Goal: Navigation & Orientation: Find specific page/section

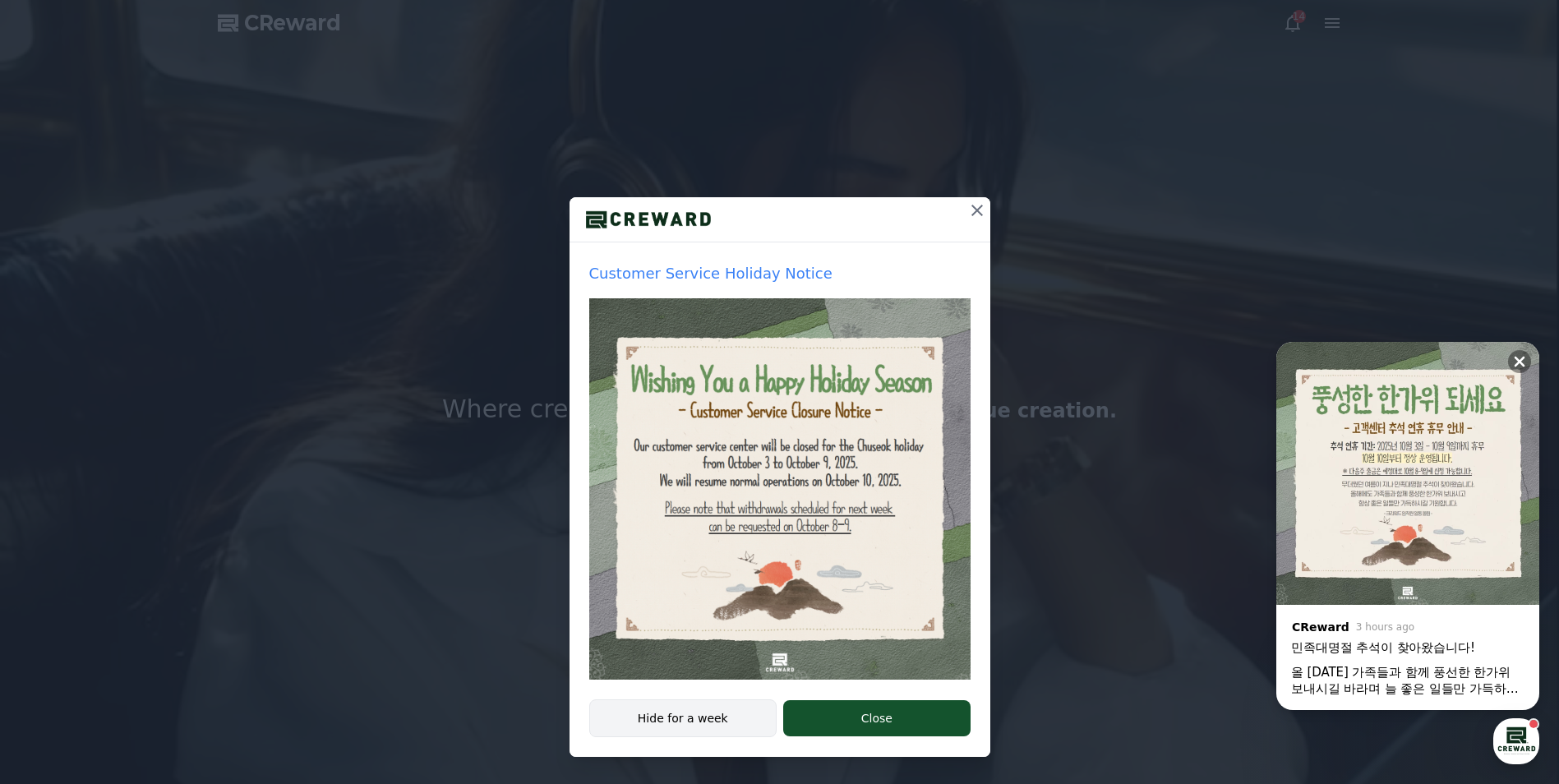
click at [706, 730] on button "Hide for a week" at bounding box center [683, 717] width 189 height 38
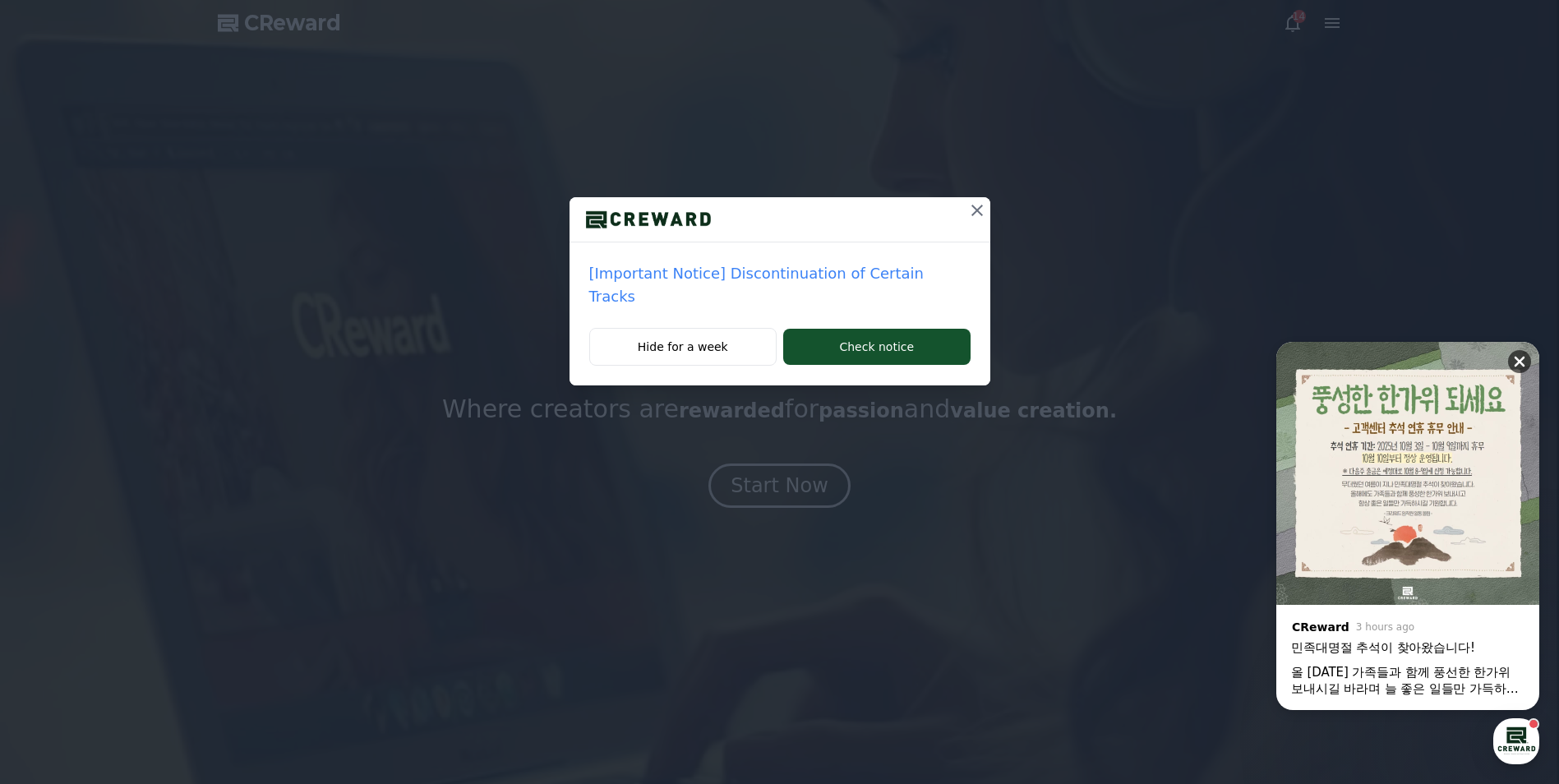
click at [1525, 361] on icon at bounding box center [1519, 361] width 17 height 17
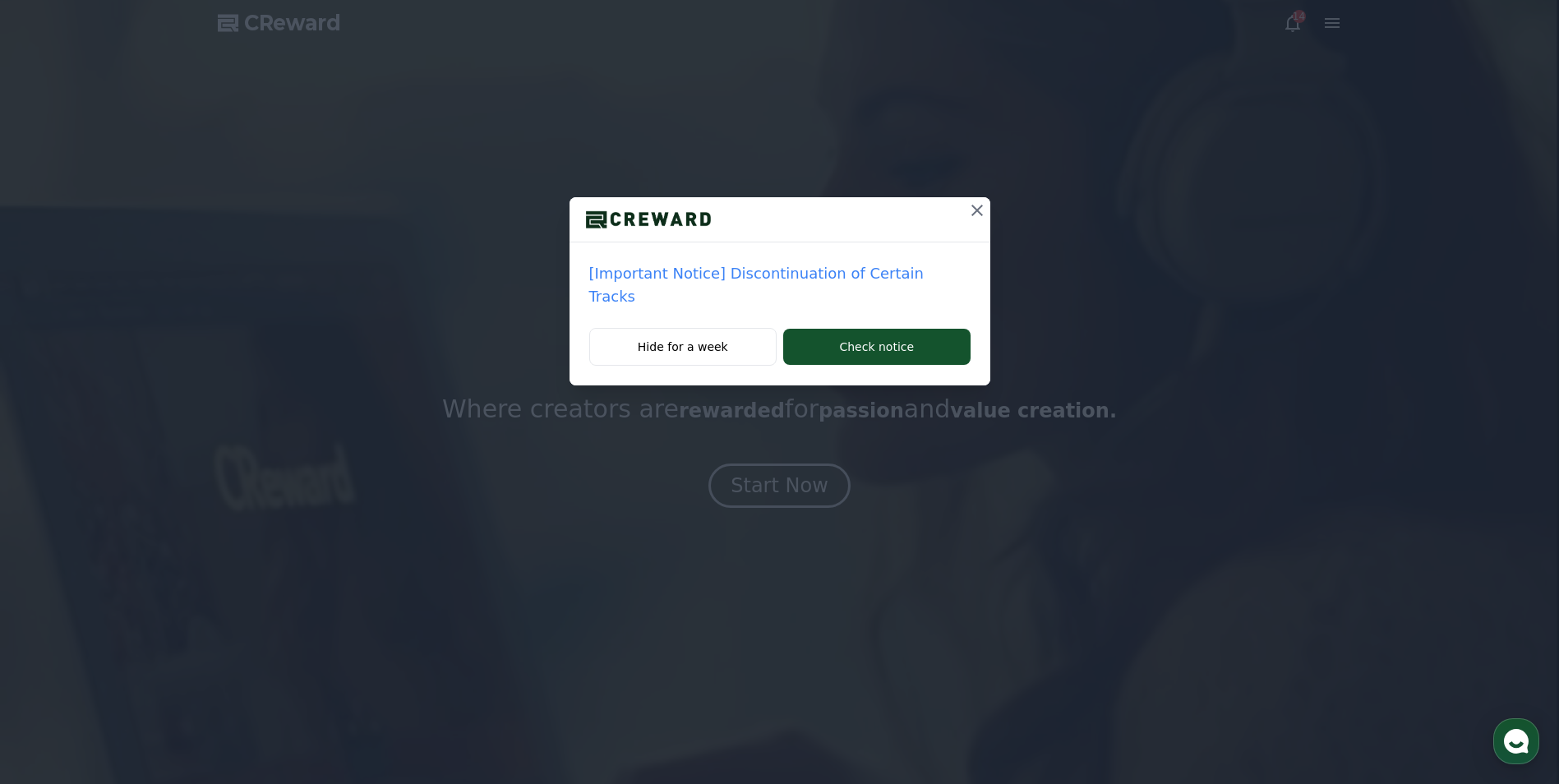
click at [967, 218] on icon at bounding box center [976, 210] width 19 height 19
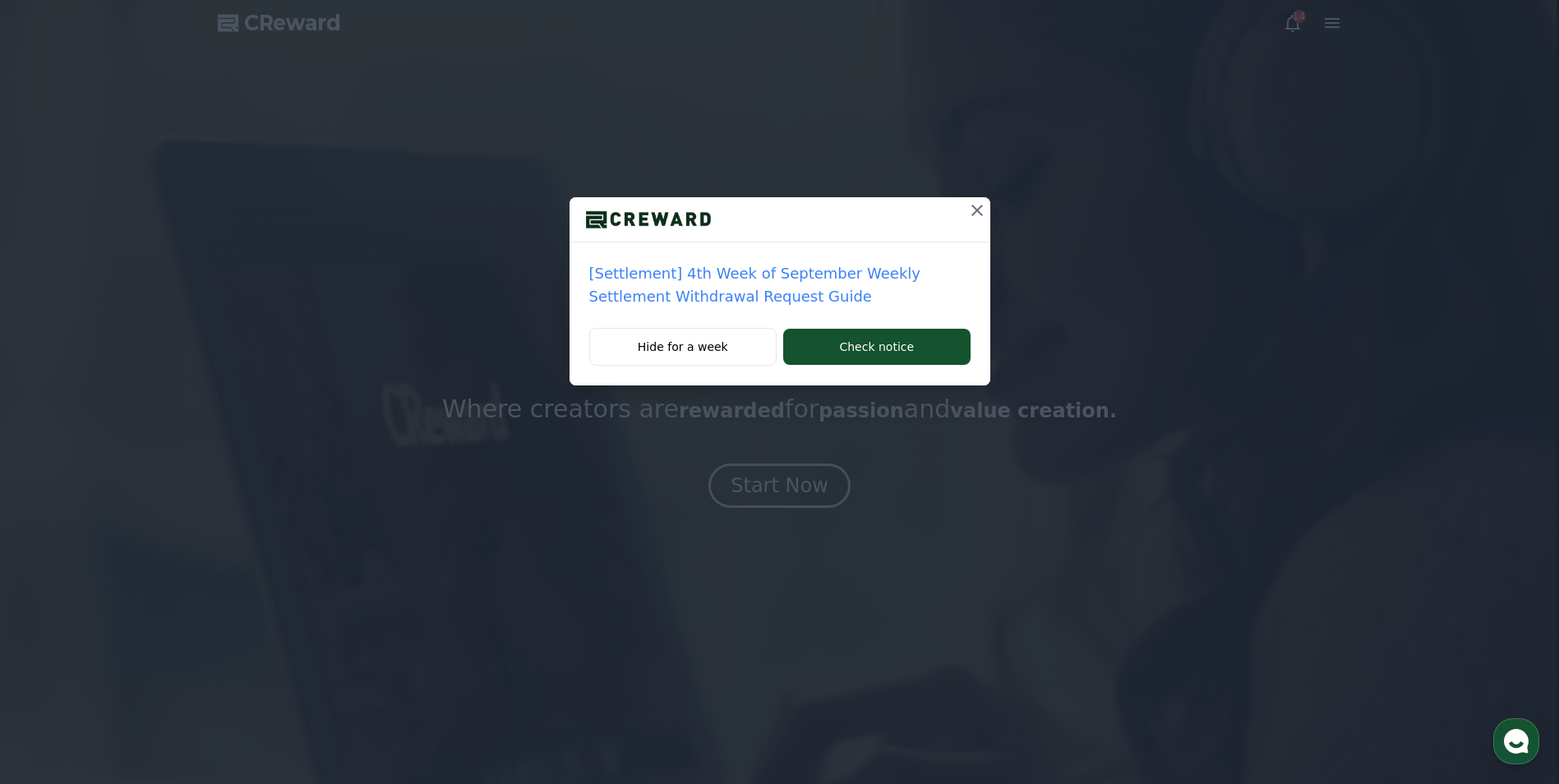
click at [974, 212] on icon at bounding box center [976, 210] width 19 height 19
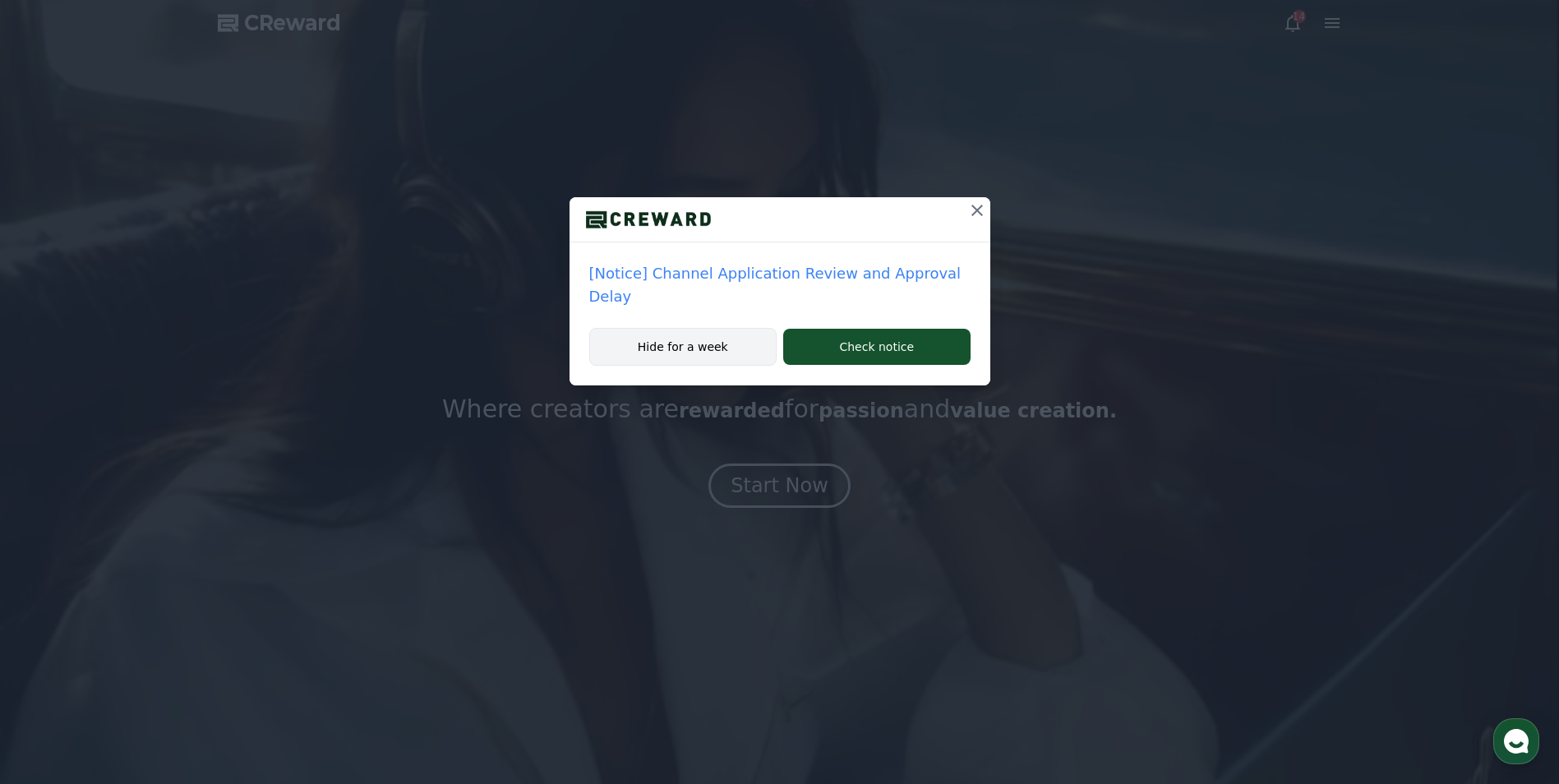
click at [727, 361] on button "Hide for a week" at bounding box center [683, 347] width 189 height 38
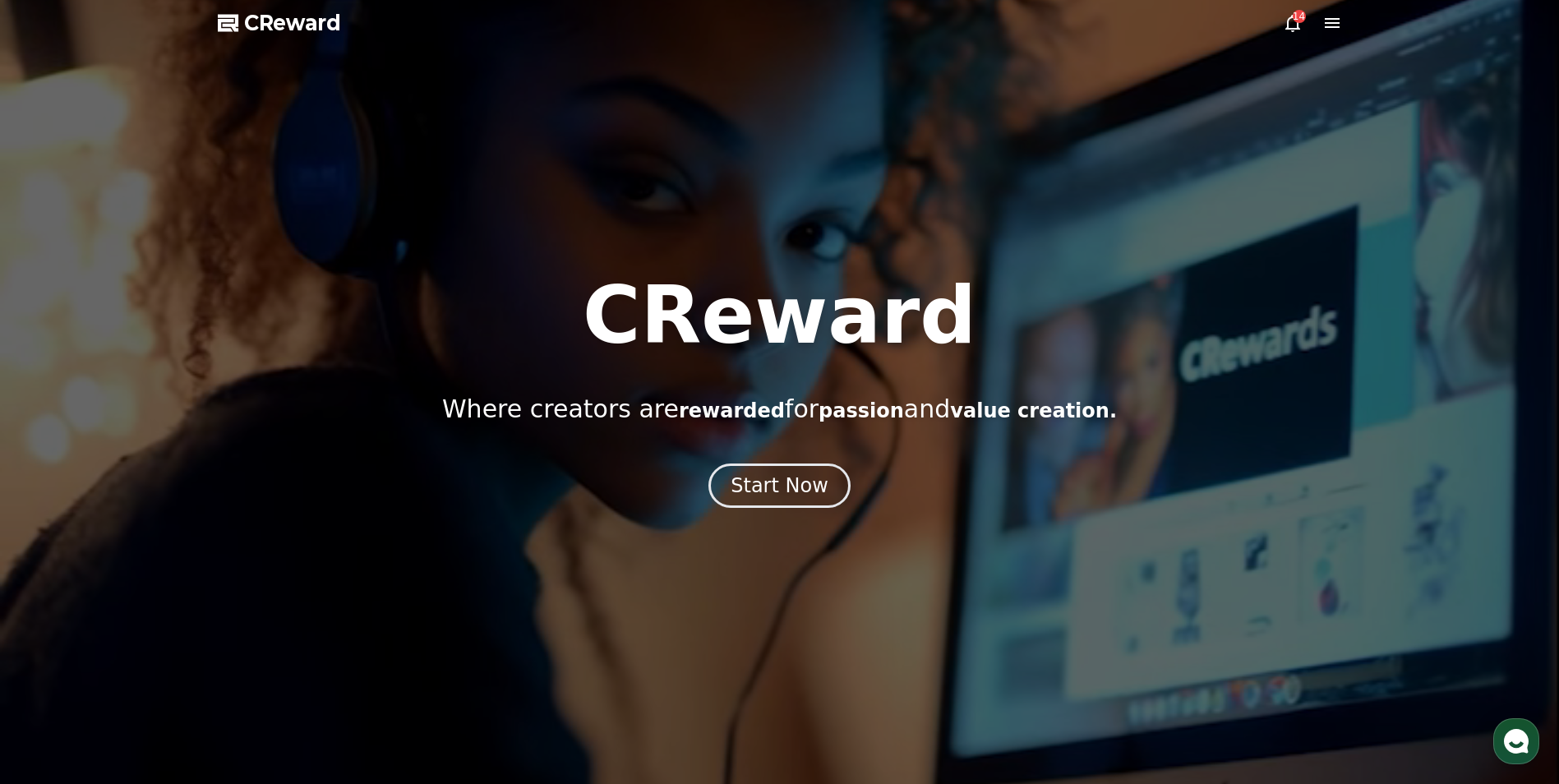
click at [1303, 25] on div "14" at bounding box center [1312, 22] width 59 height 19
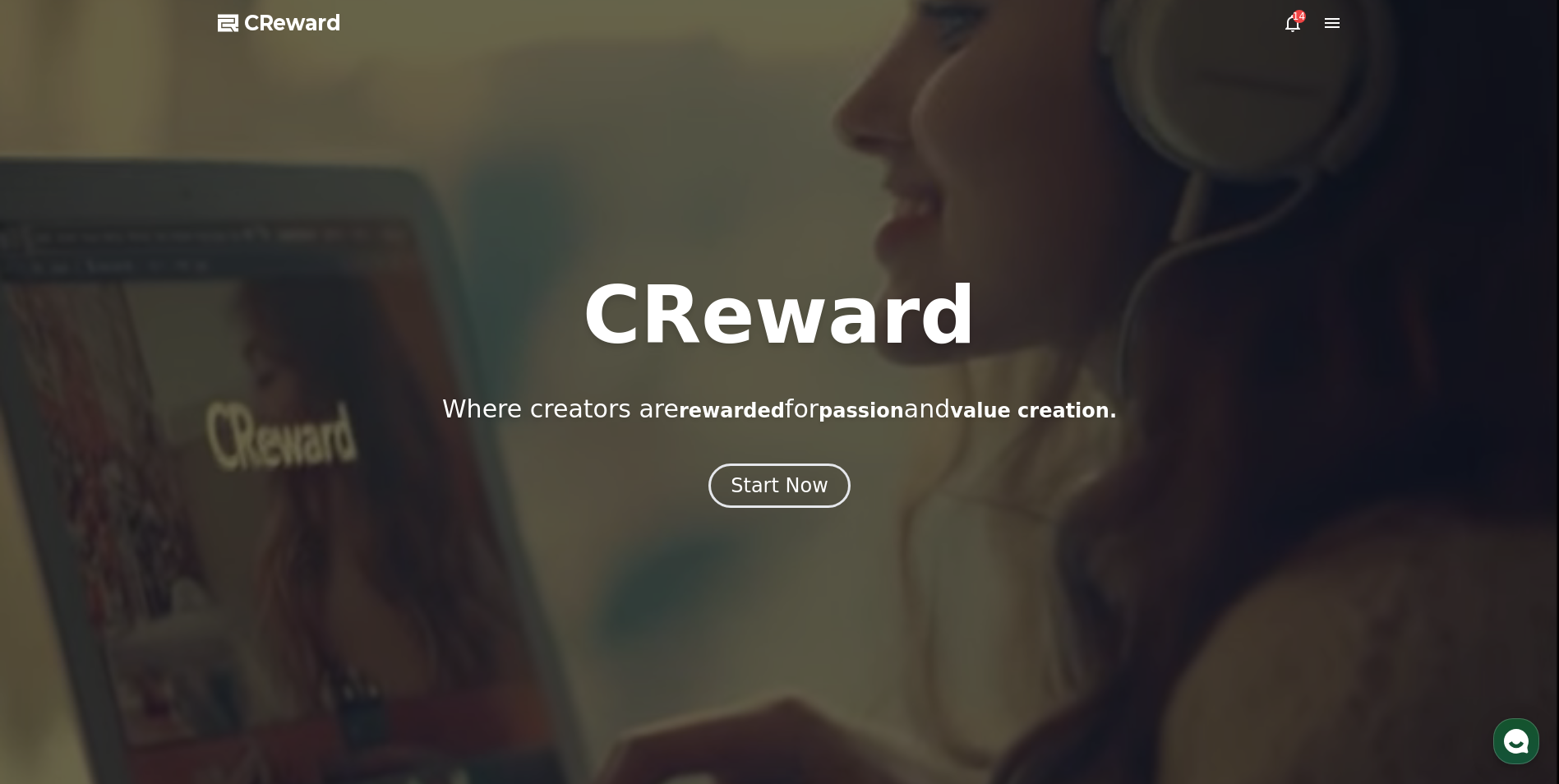
click at [1295, 30] on icon at bounding box center [1293, 23] width 15 height 18
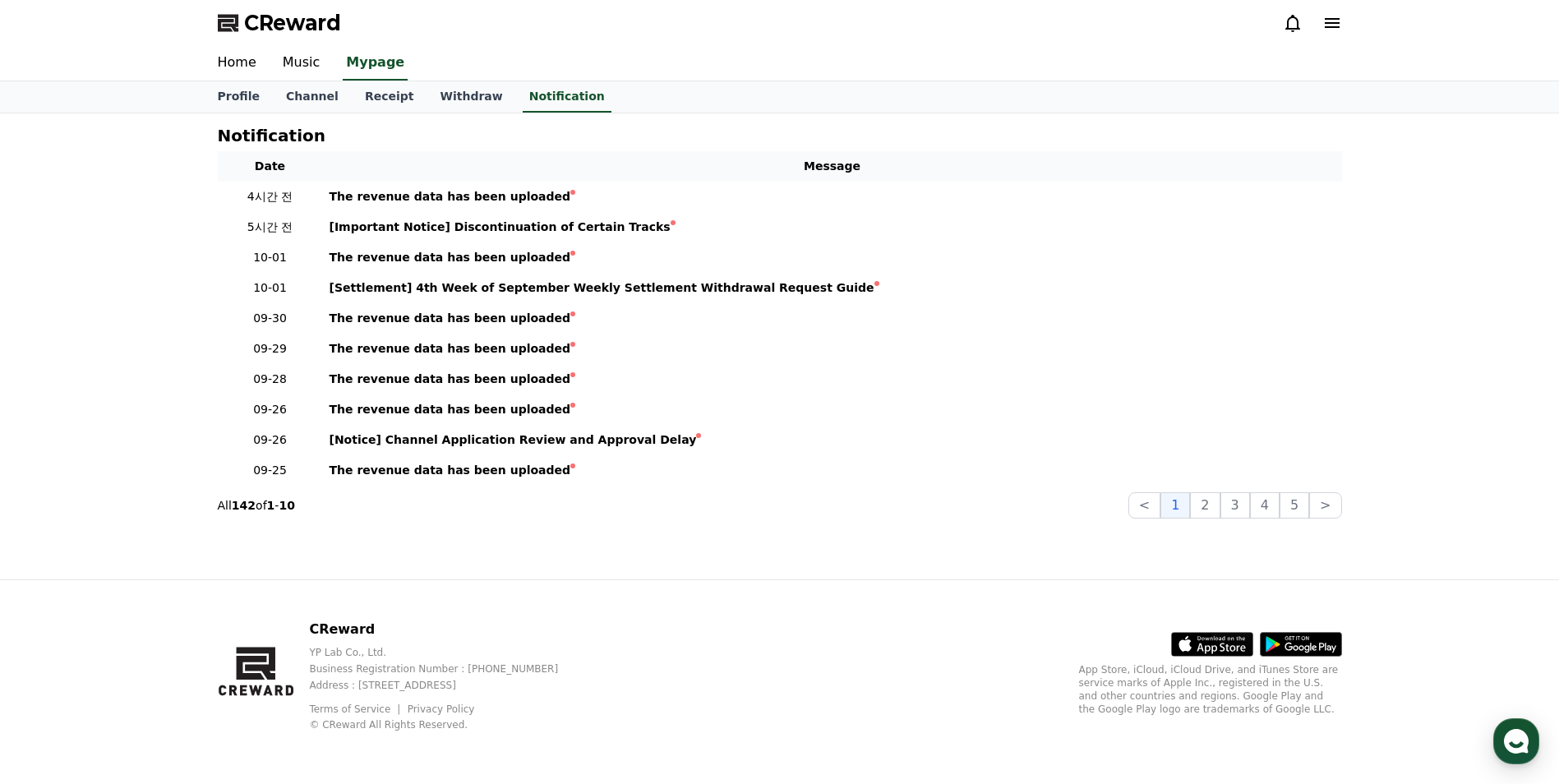
click at [1332, 31] on icon at bounding box center [1332, 22] width 19 height 19
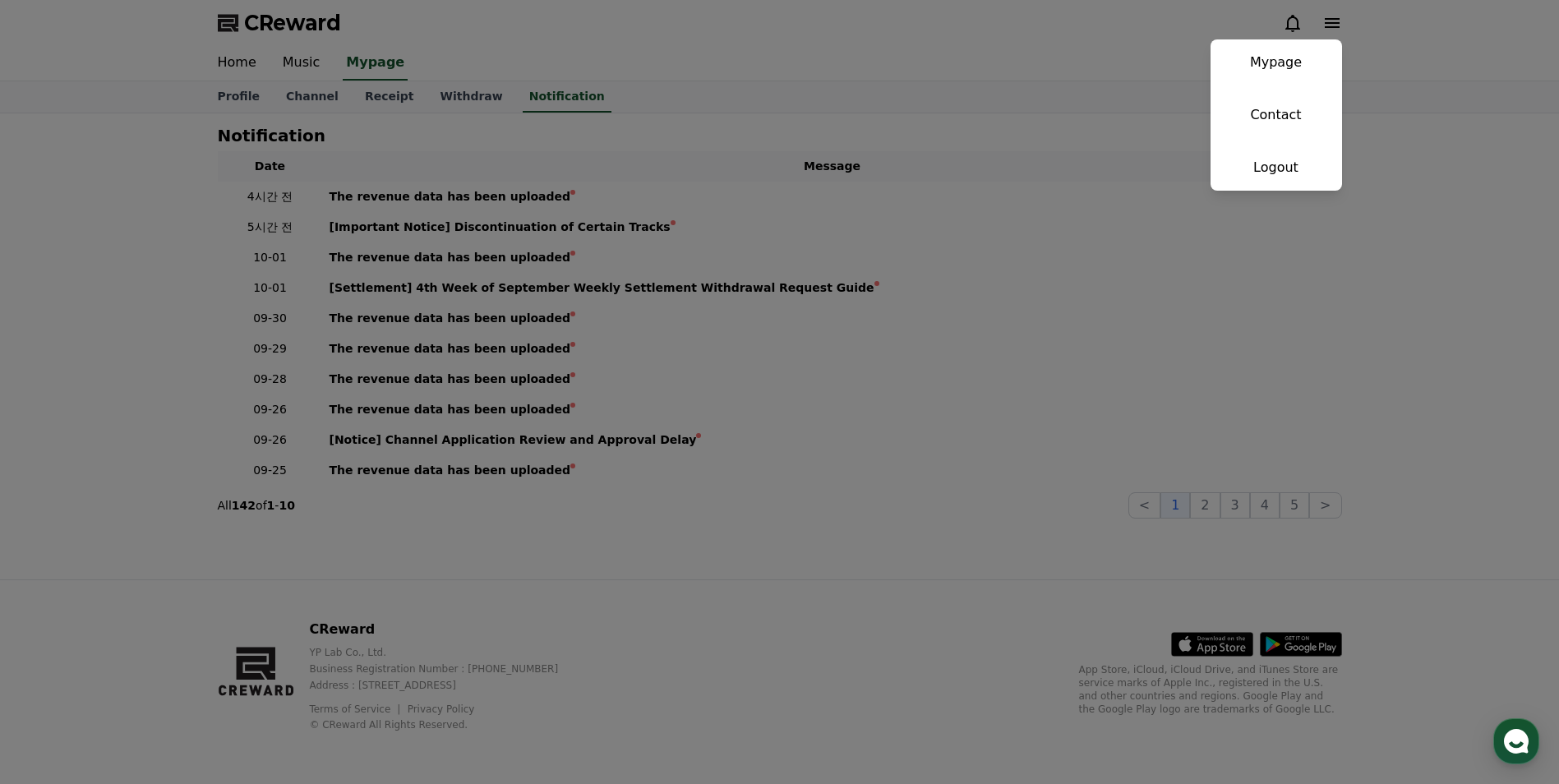
click at [878, 139] on button "close" at bounding box center [780, 392] width 1559 height 784
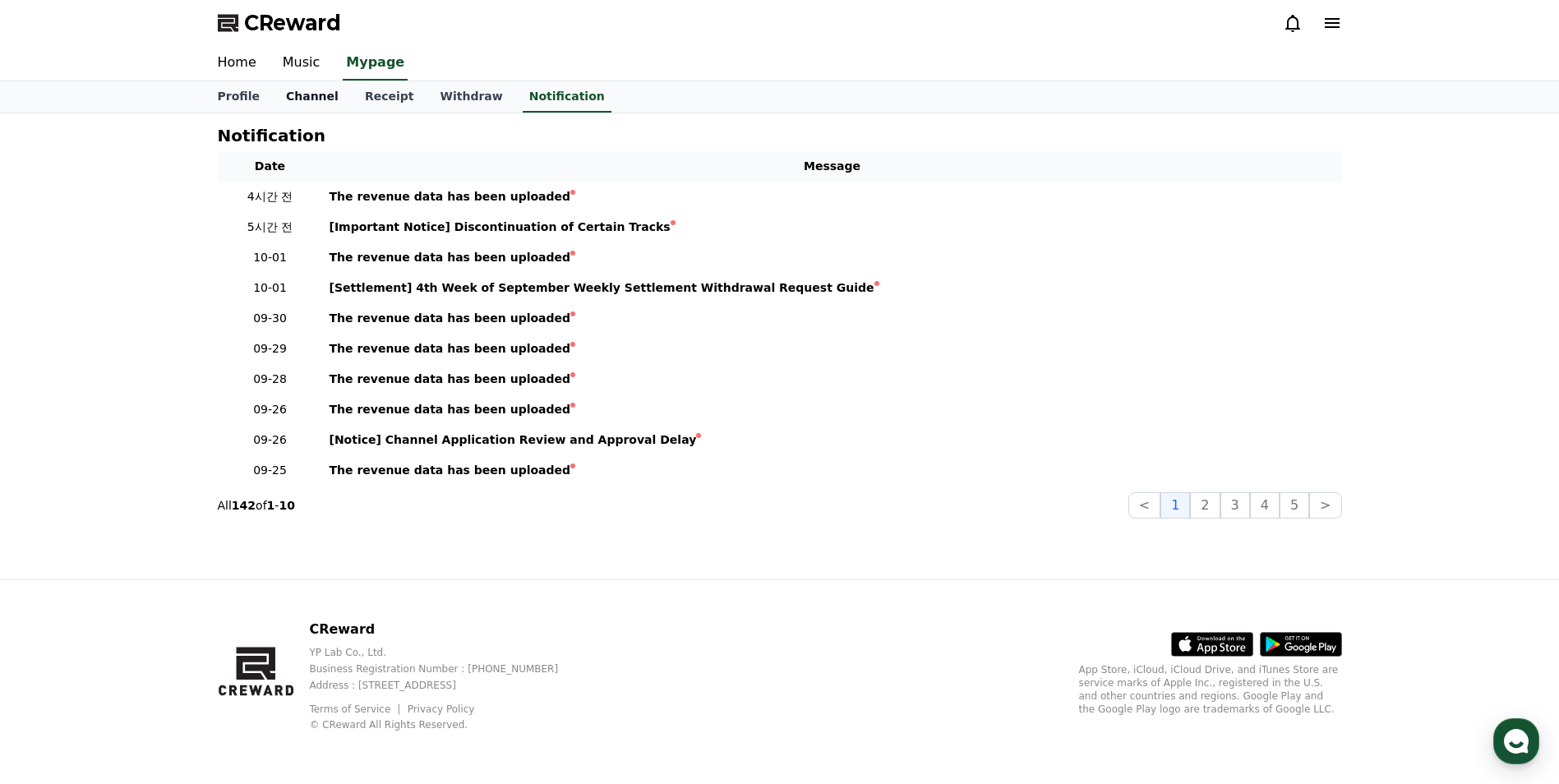
click at [302, 100] on link "Channel" at bounding box center [312, 97] width 79 height 31
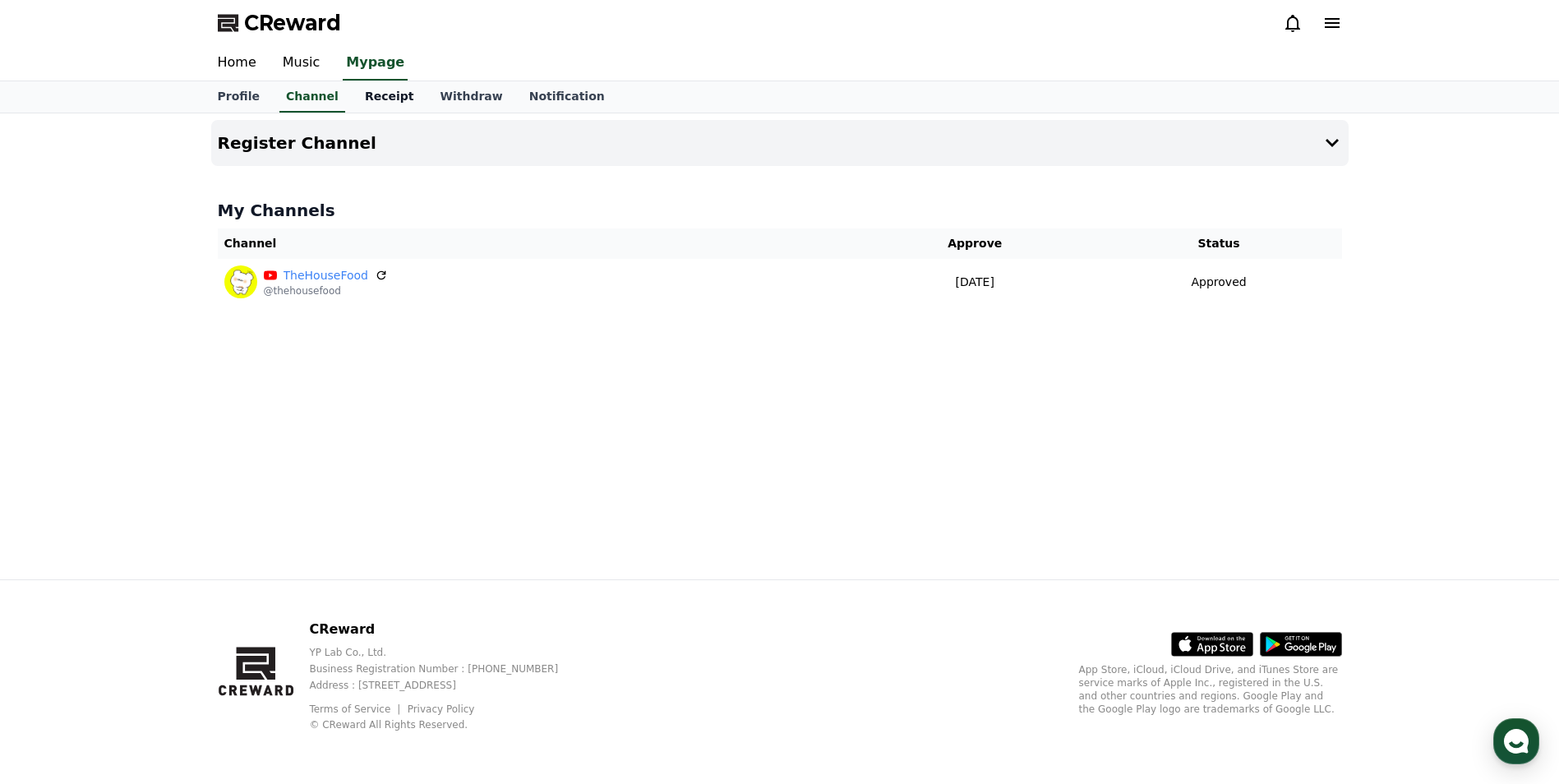
click at [360, 97] on link "Receipt" at bounding box center [389, 97] width 76 height 31
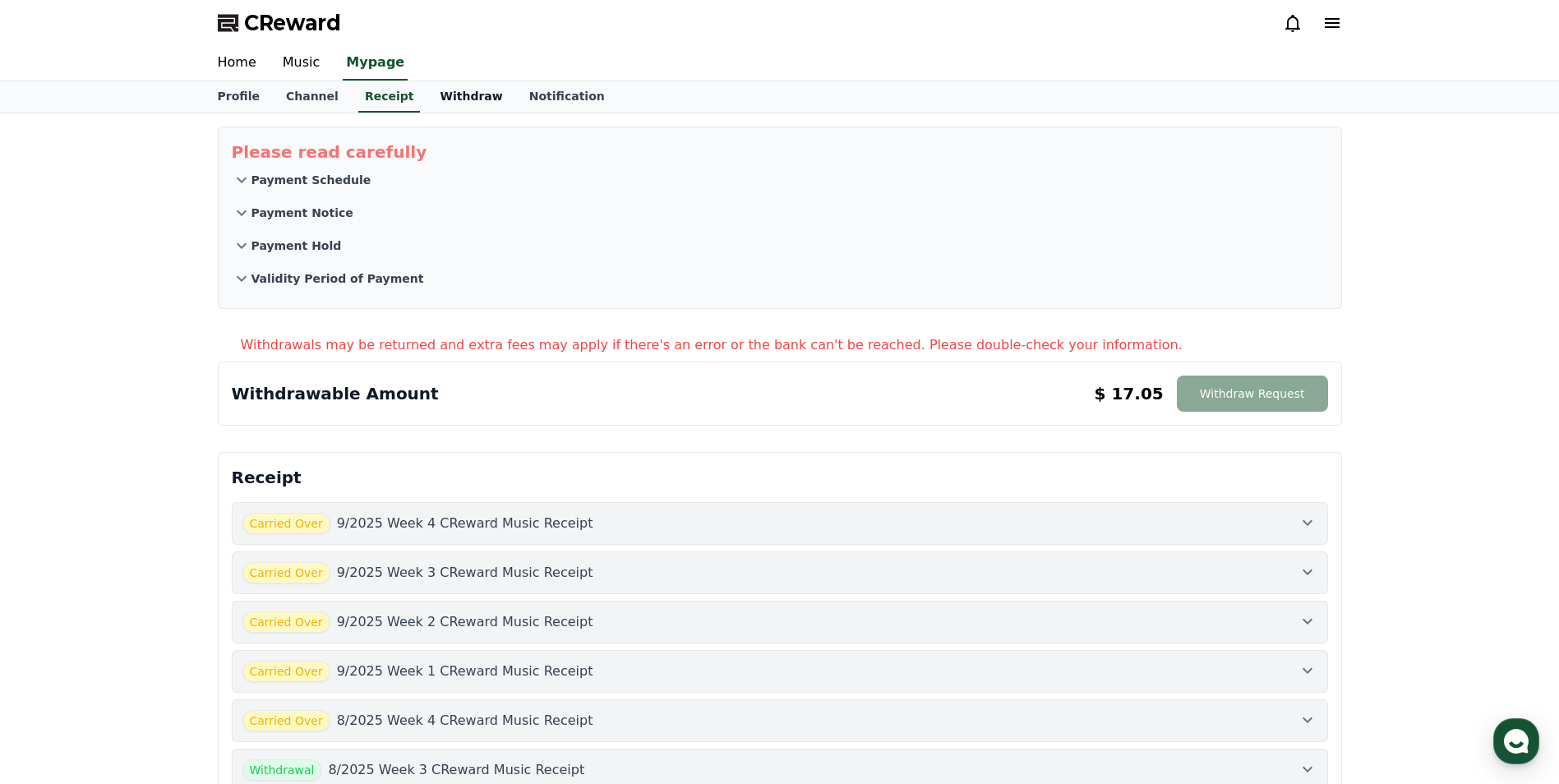
click at [460, 107] on link "Withdraw" at bounding box center [471, 97] width 89 height 31
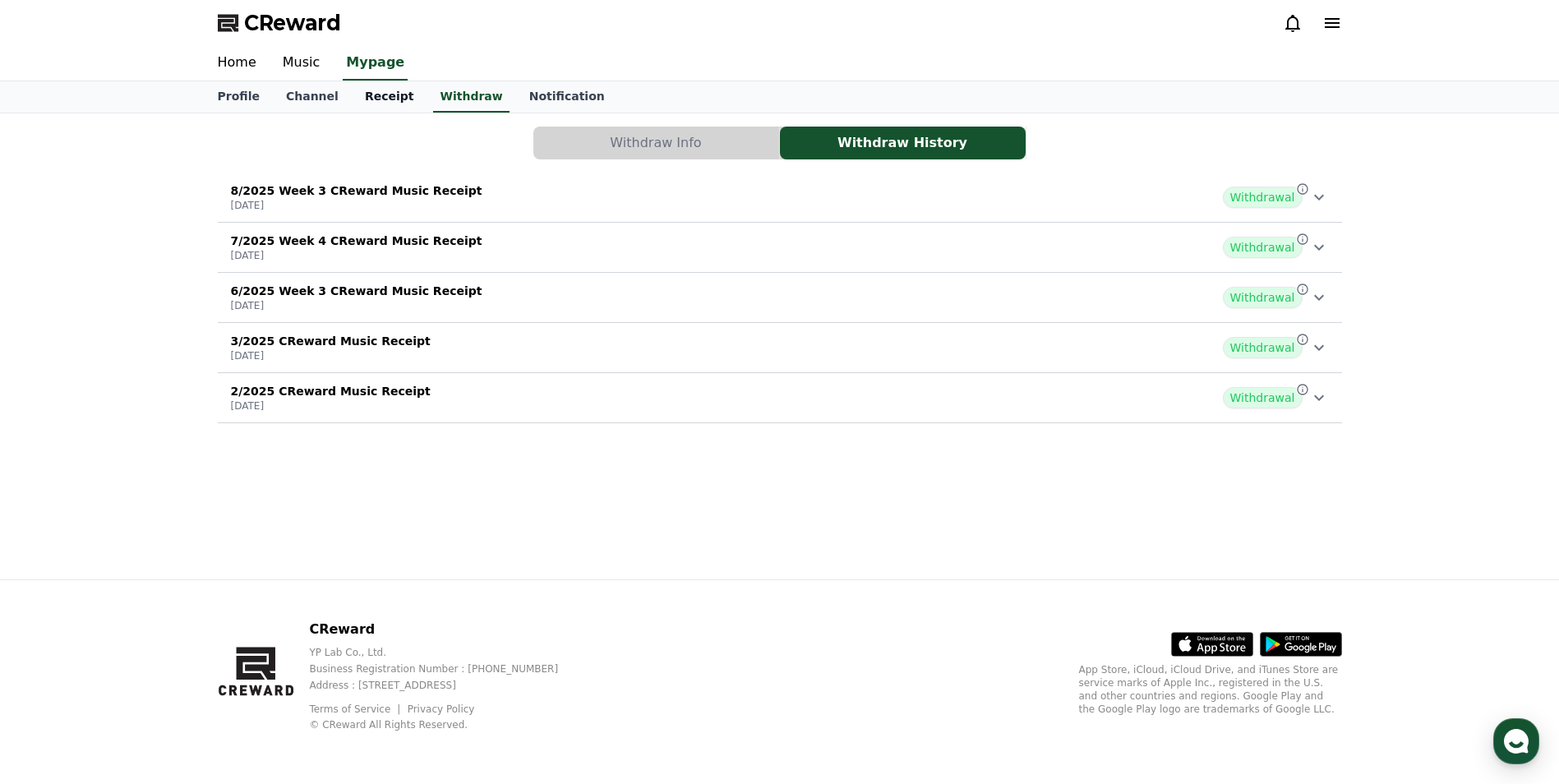
click at [394, 104] on link "Receipt" at bounding box center [389, 97] width 76 height 31
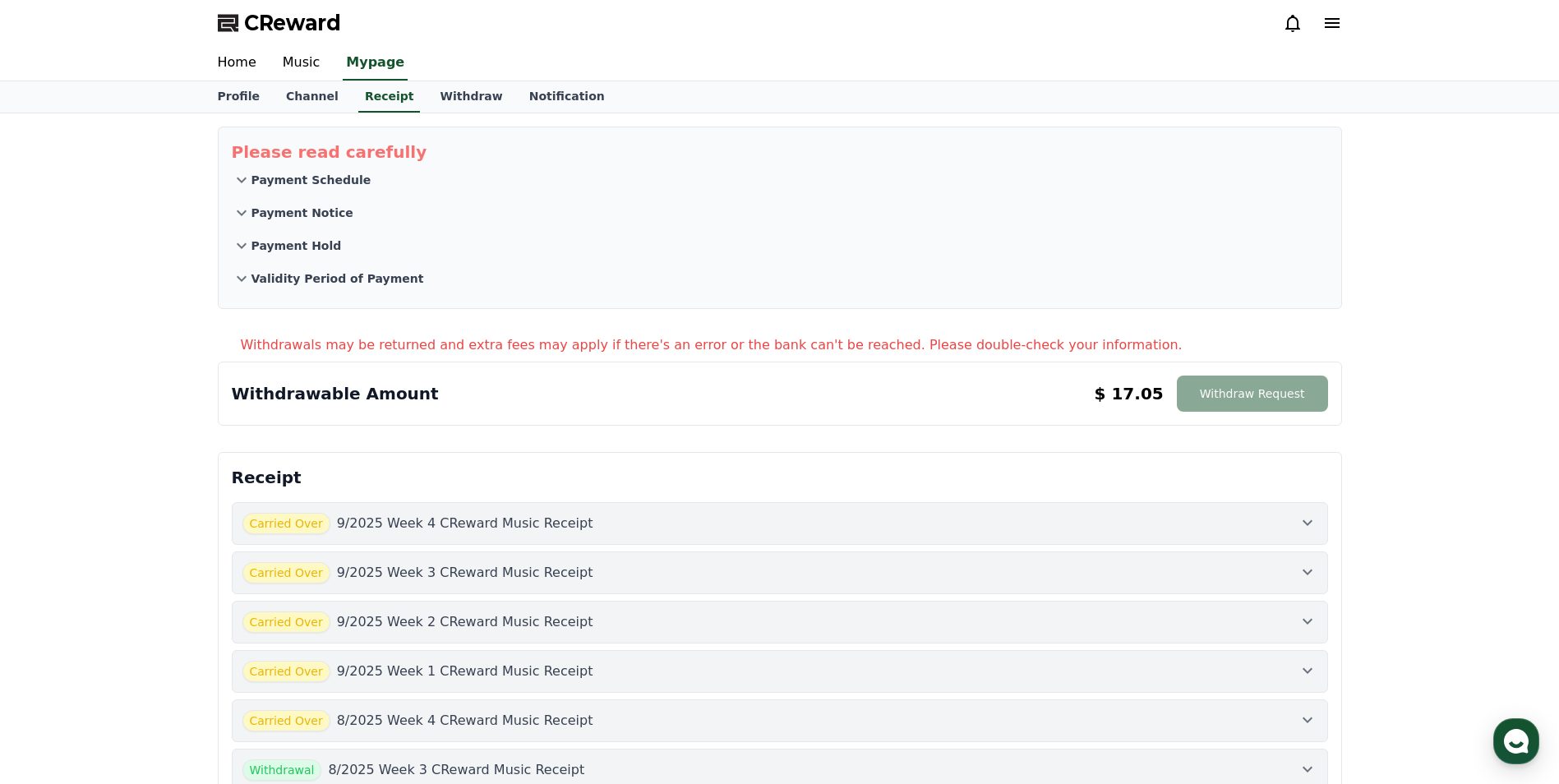
click at [557, 63] on div "Home Music Mypage" at bounding box center [780, 63] width 1150 height 34
click at [544, 98] on link "Notification" at bounding box center [567, 97] width 102 height 31
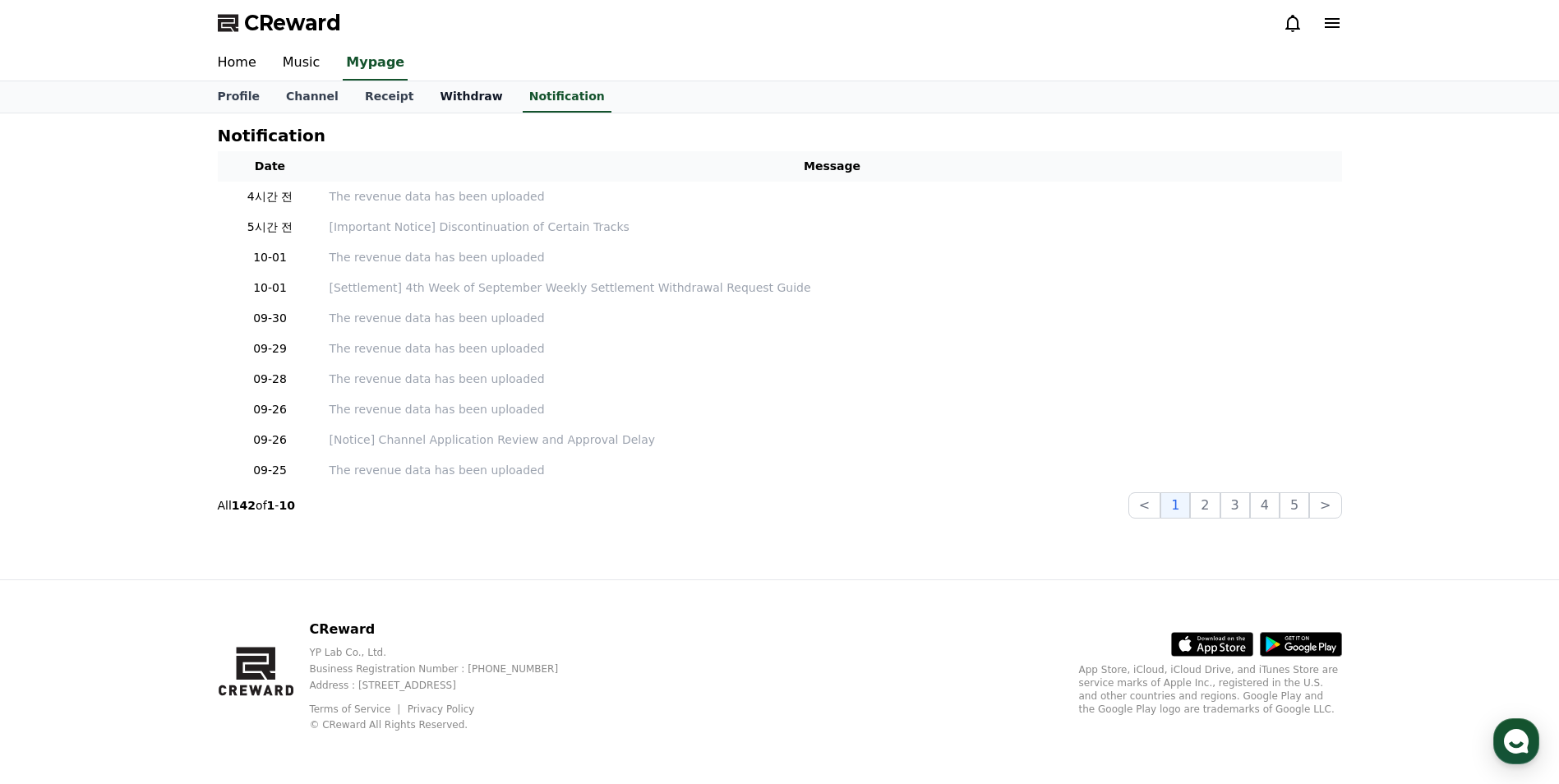
click at [437, 107] on link "Withdraw" at bounding box center [471, 97] width 89 height 31
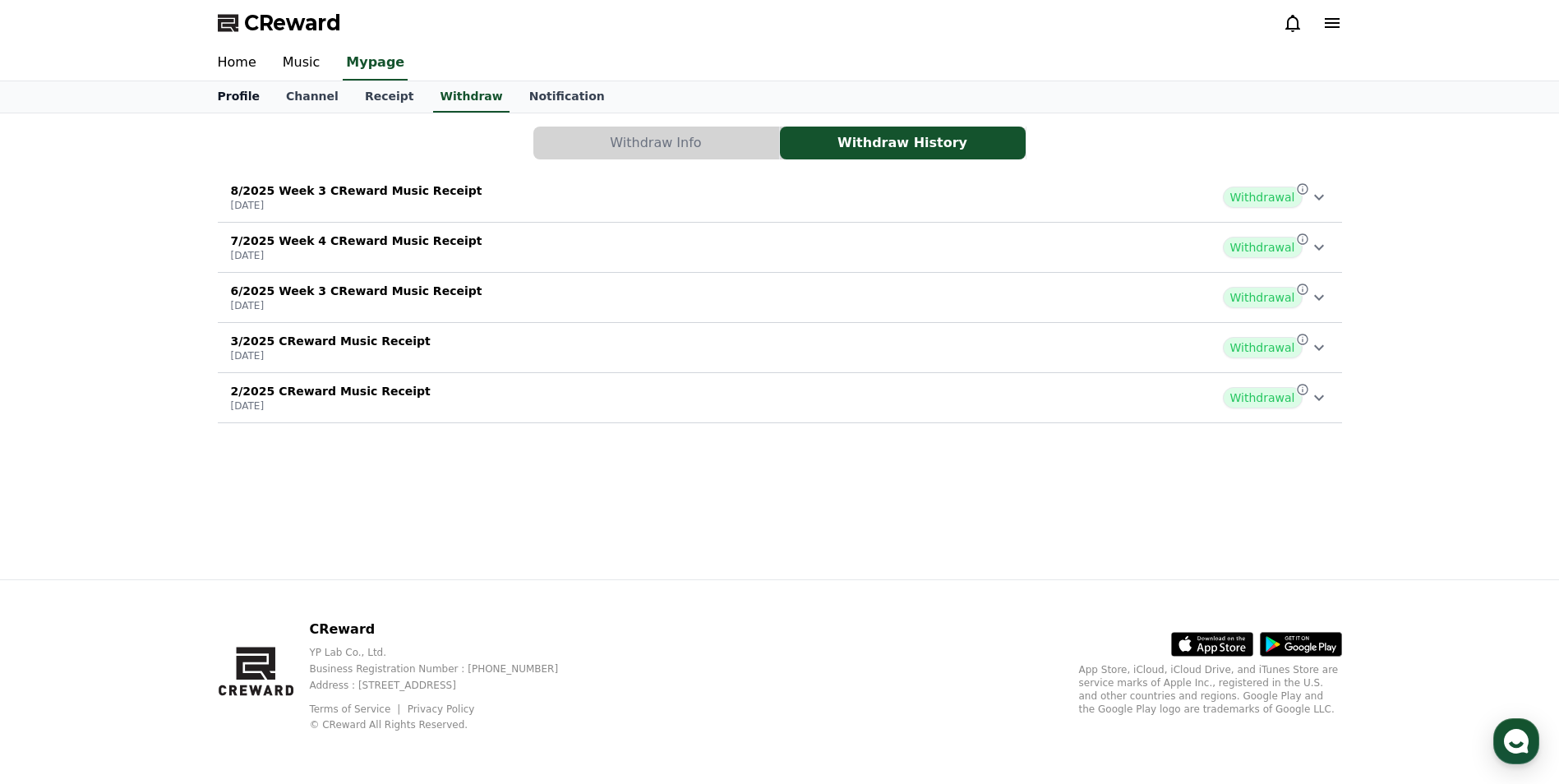
click at [240, 110] on link "Profile" at bounding box center [239, 97] width 68 height 31
select select "**********"
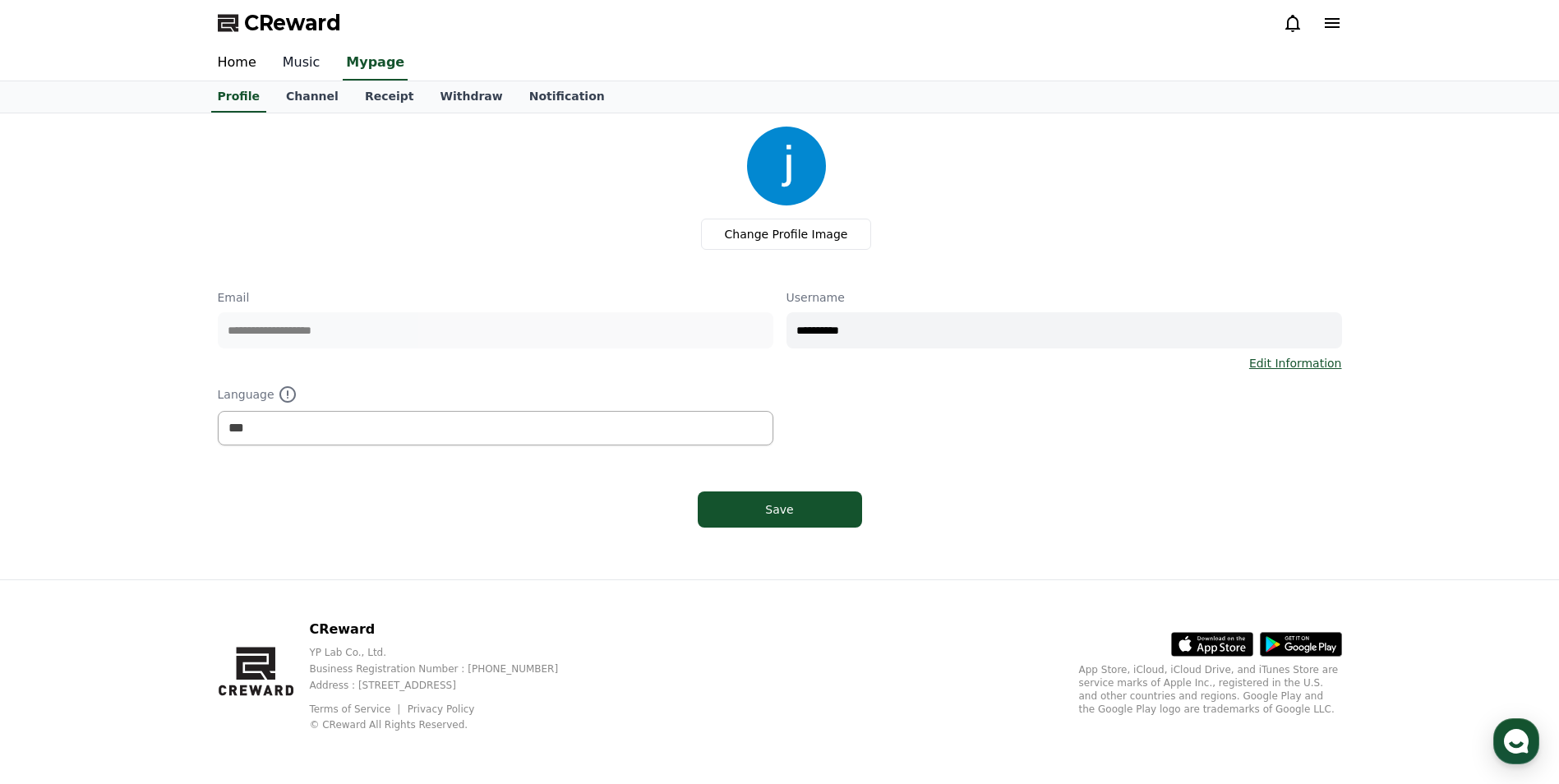
click at [288, 67] on link "Music" at bounding box center [301, 63] width 64 height 34
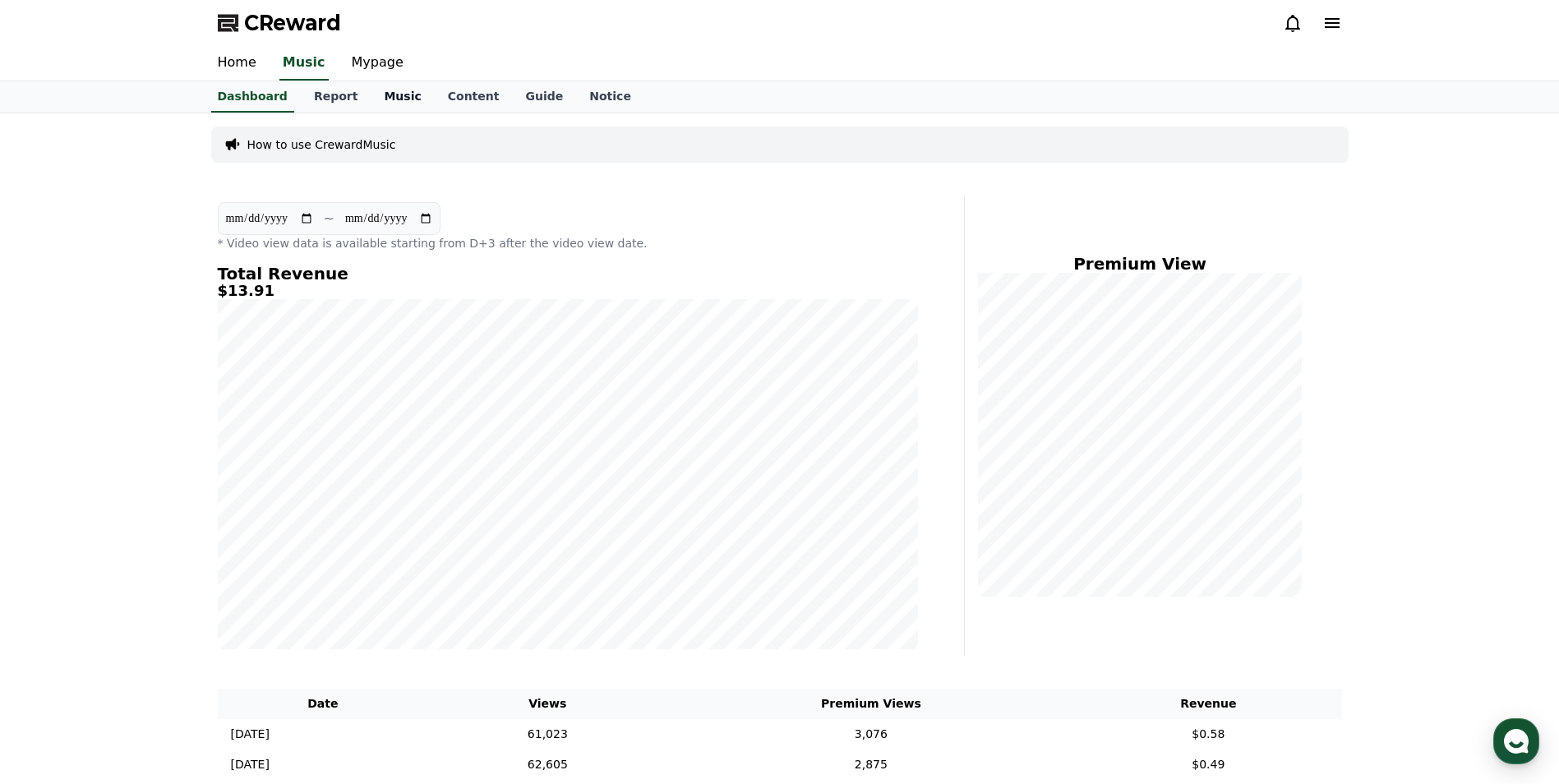
click at [380, 95] on link "Music" at bounding box center [402, 97] width 63 height 31
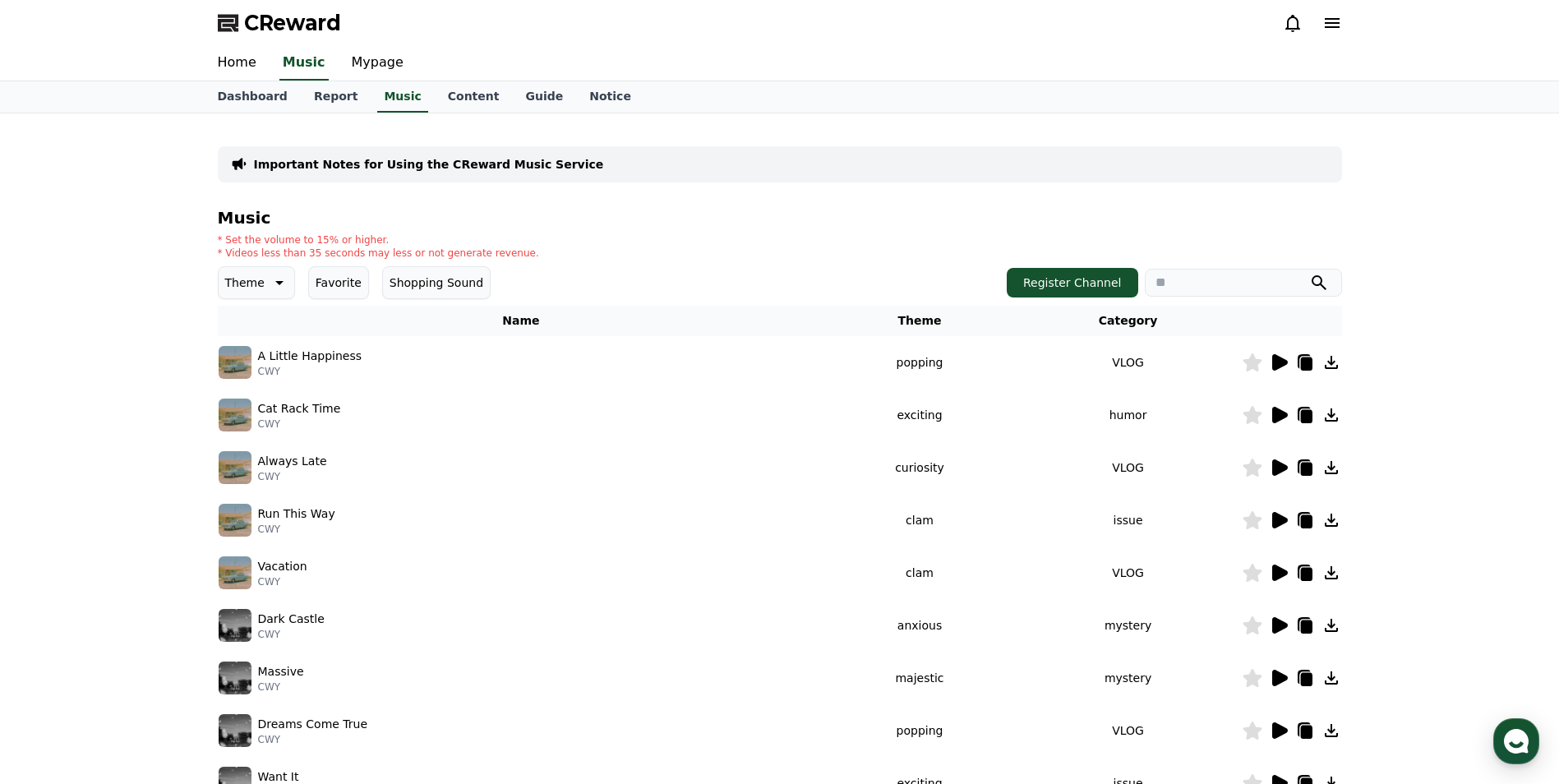
click at [1281, 577] on icon at bounding box center [1280, 573] width 16 height 17
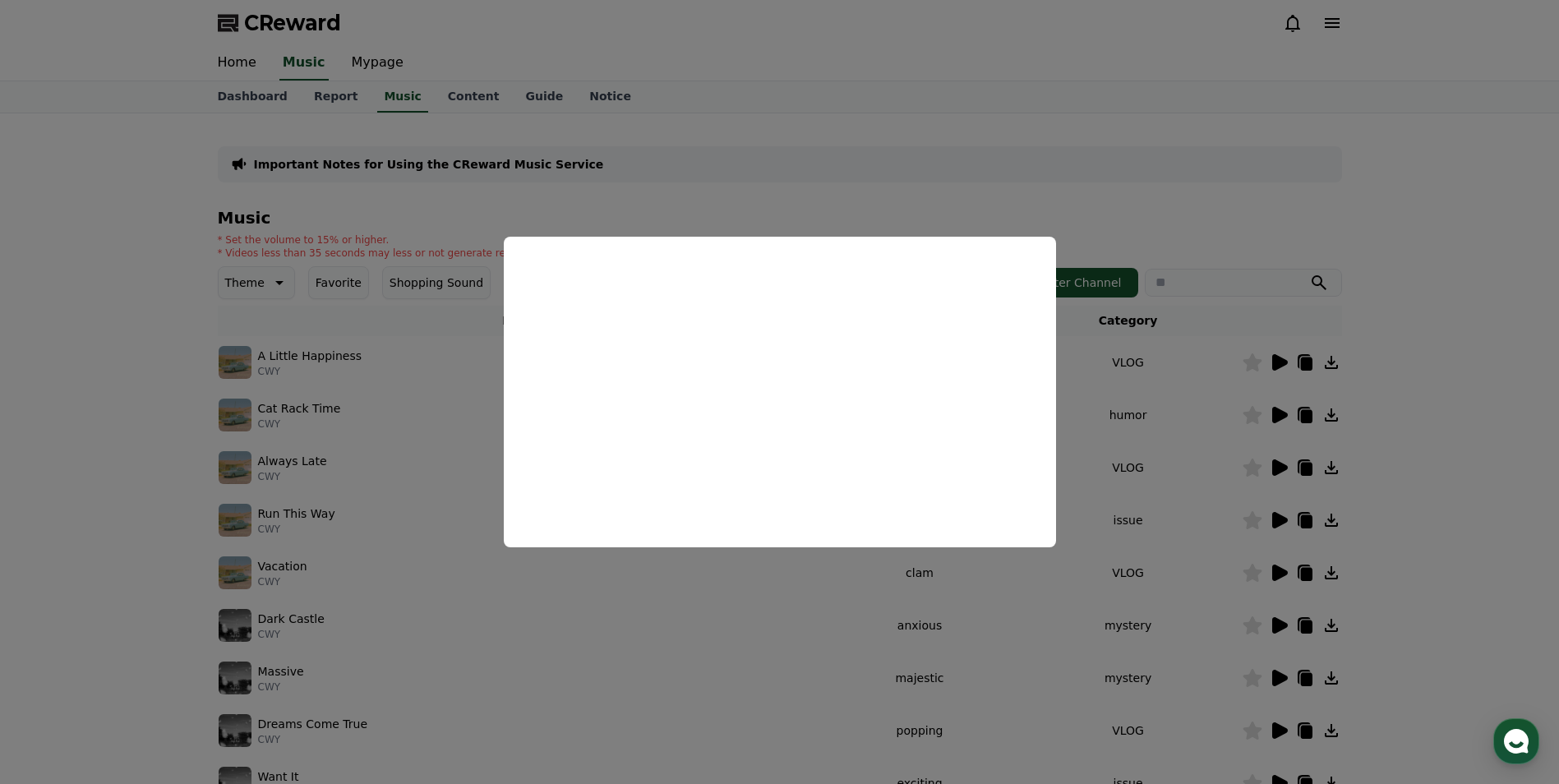
click at [853, 601] on button "close modal" at bounding box center [780, 392] width 1559 height 784
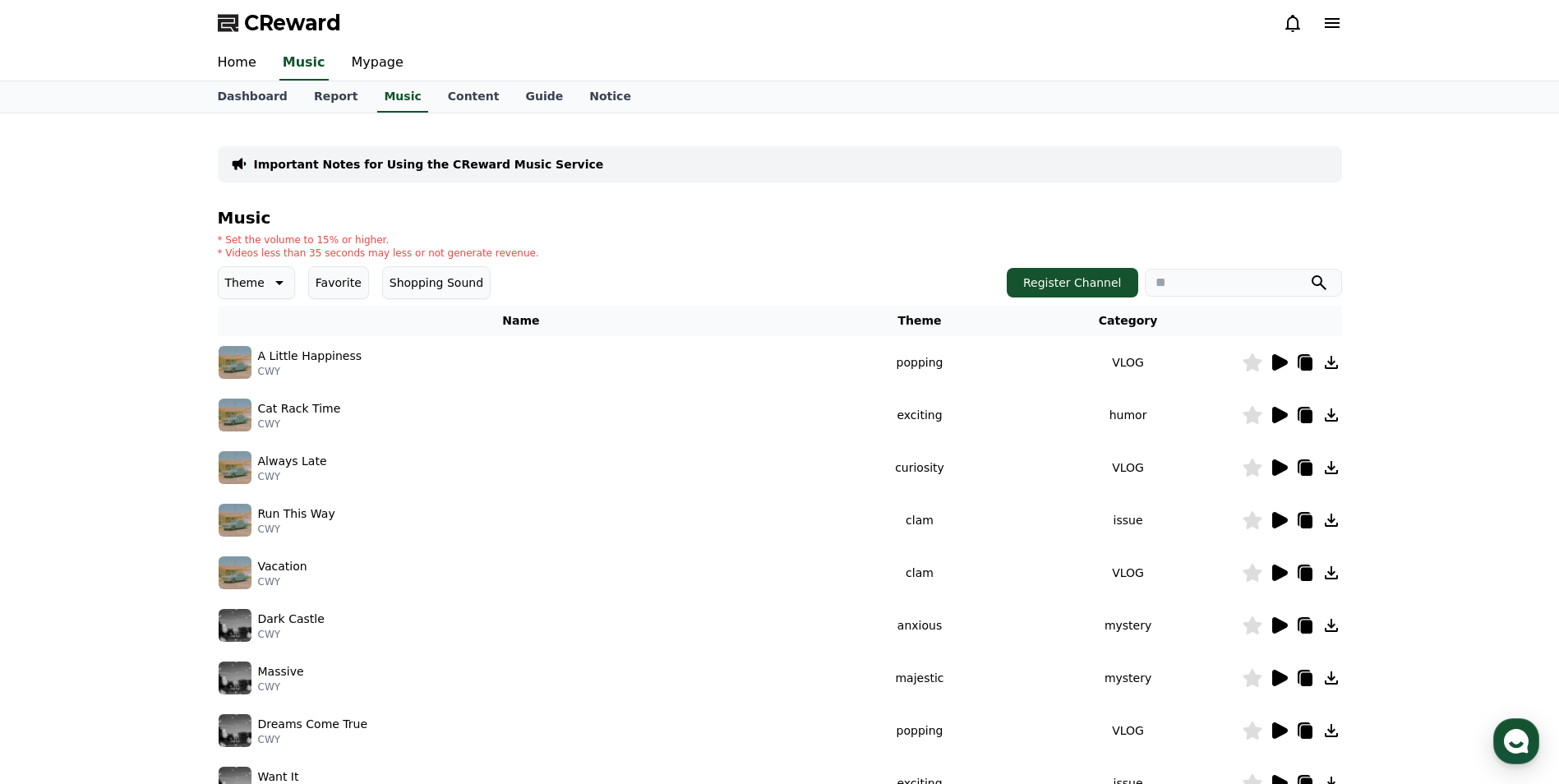
click at [1295, 575] on icon at bounding box center [1305, 572] width 19 height 19
click at [1286, 574] on icon at bounding box center [1280, 573] width 16 height 17
